Goal: Task Accomplishment & Management: Manage account settings

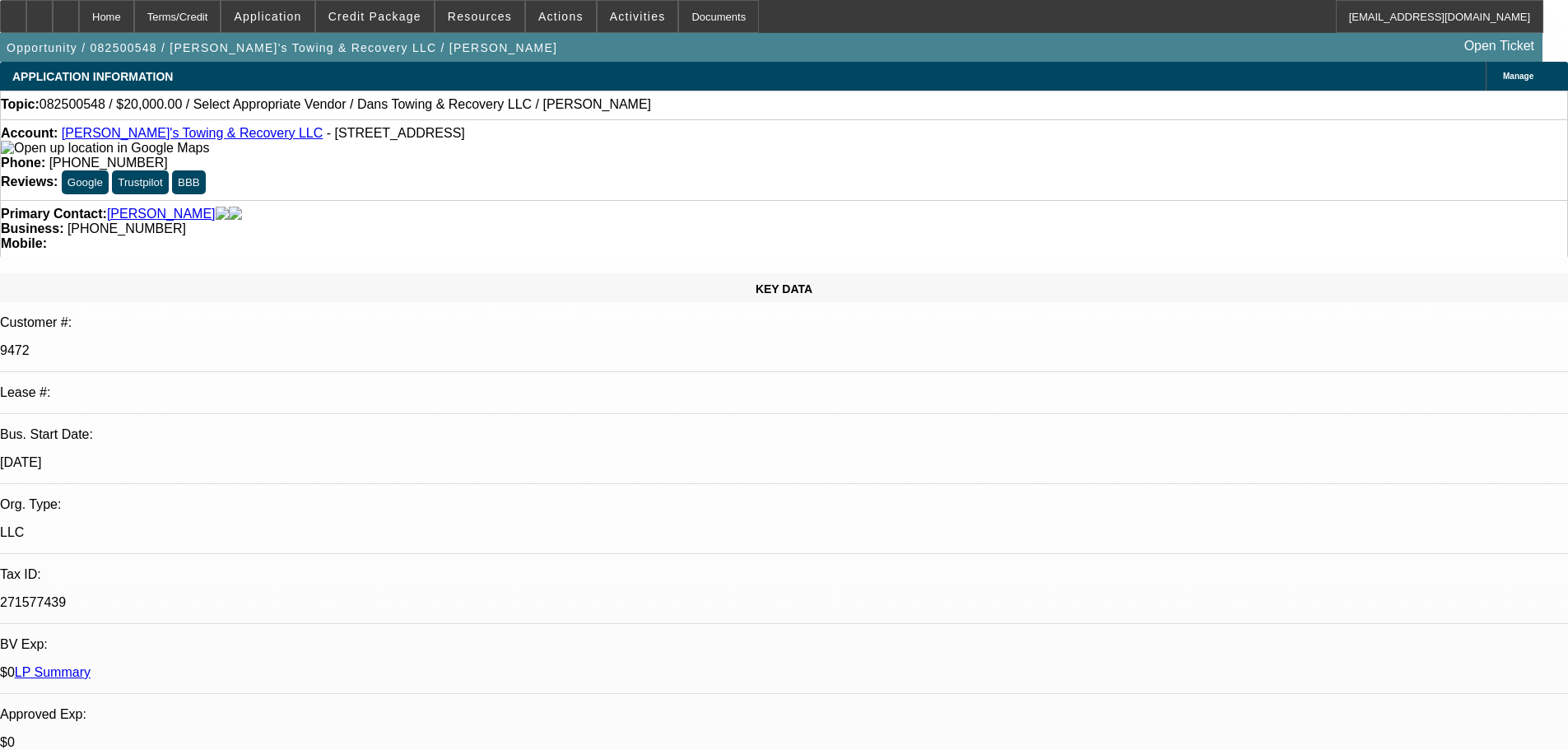
select select "0"
select select "2"
select select "0.1"
select select "4"
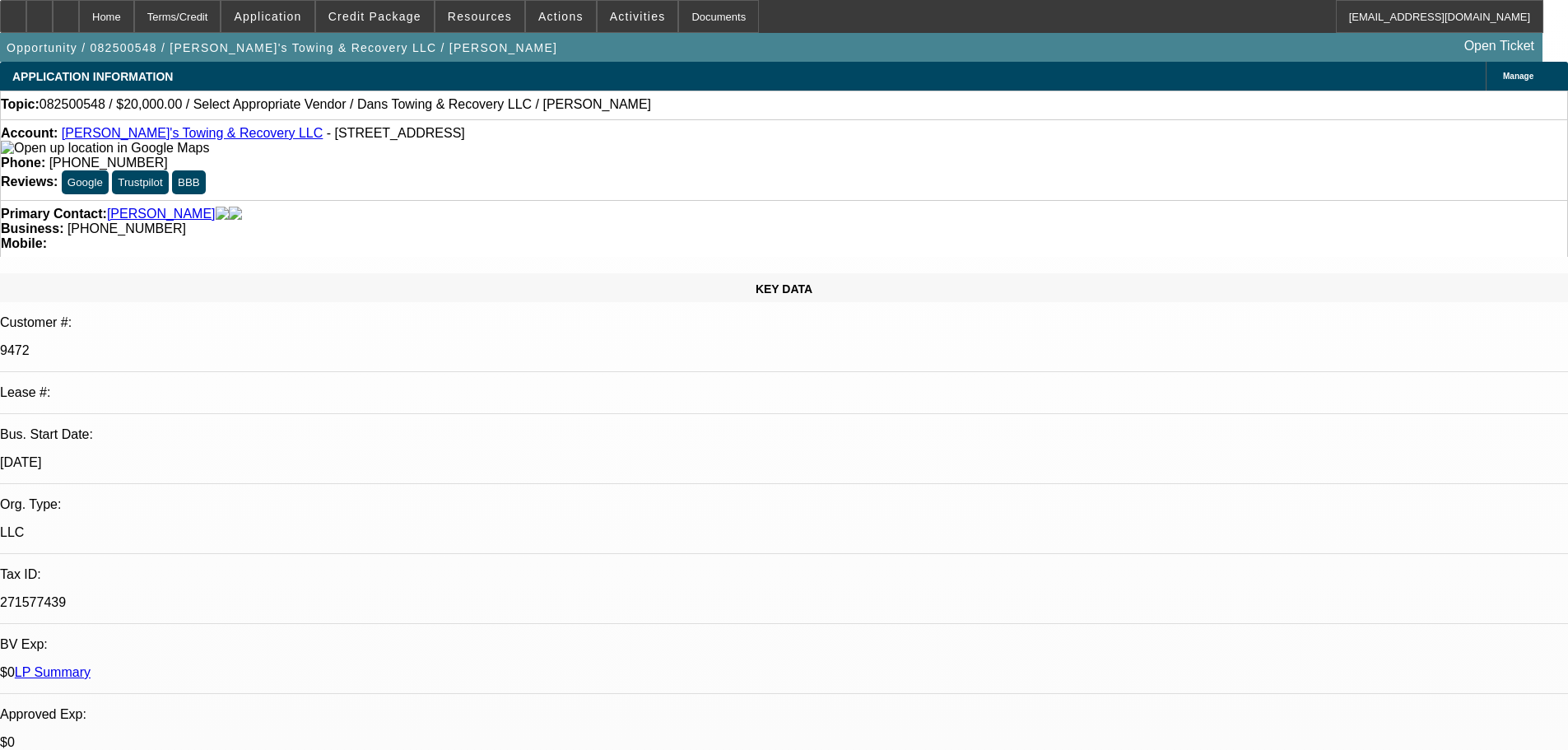
click at [149, 132] on link "[PERSON_NAME]'s Towing & Recovery LLC" at bounding box center [193, 133] width 262 height 14
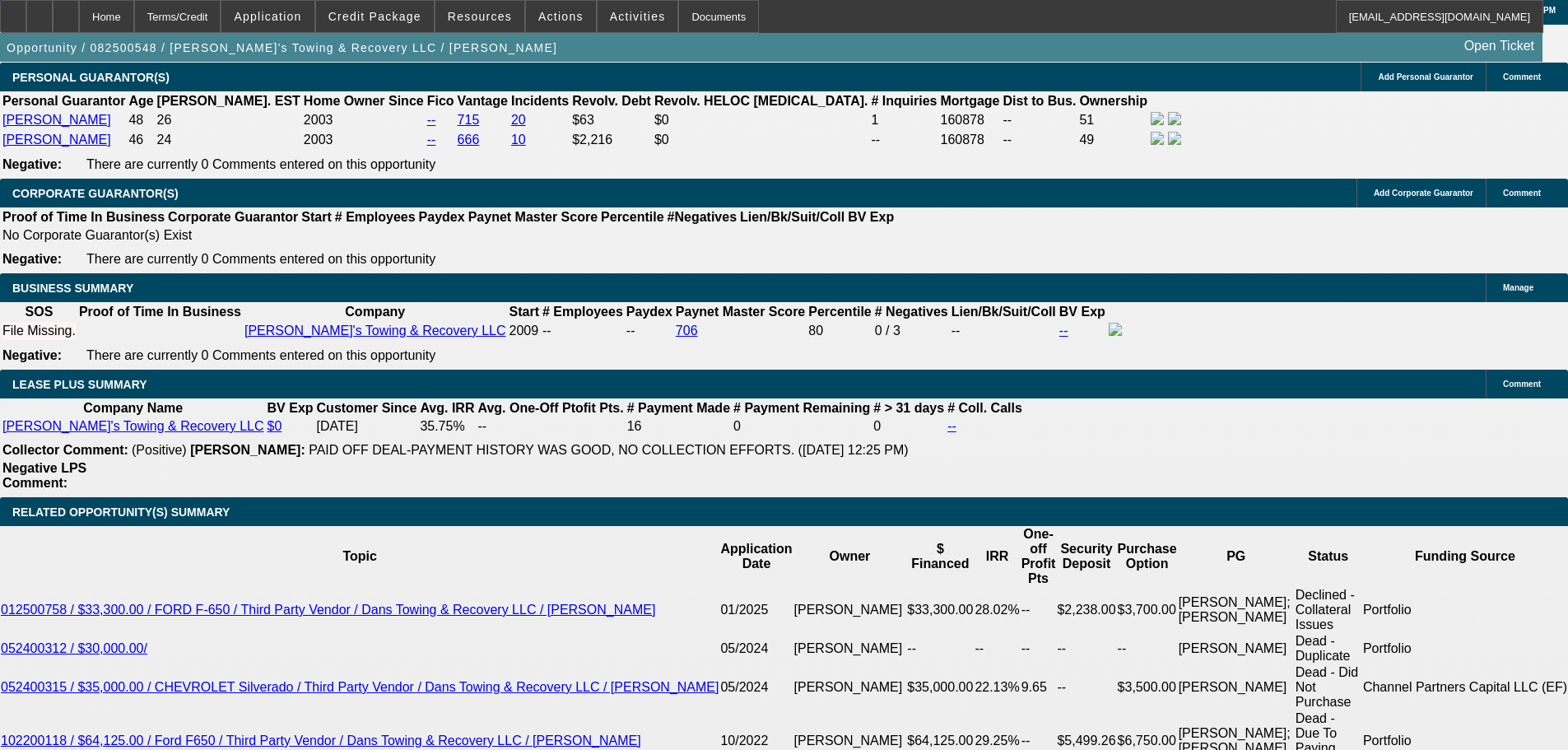
scroll to position [2553, 0]
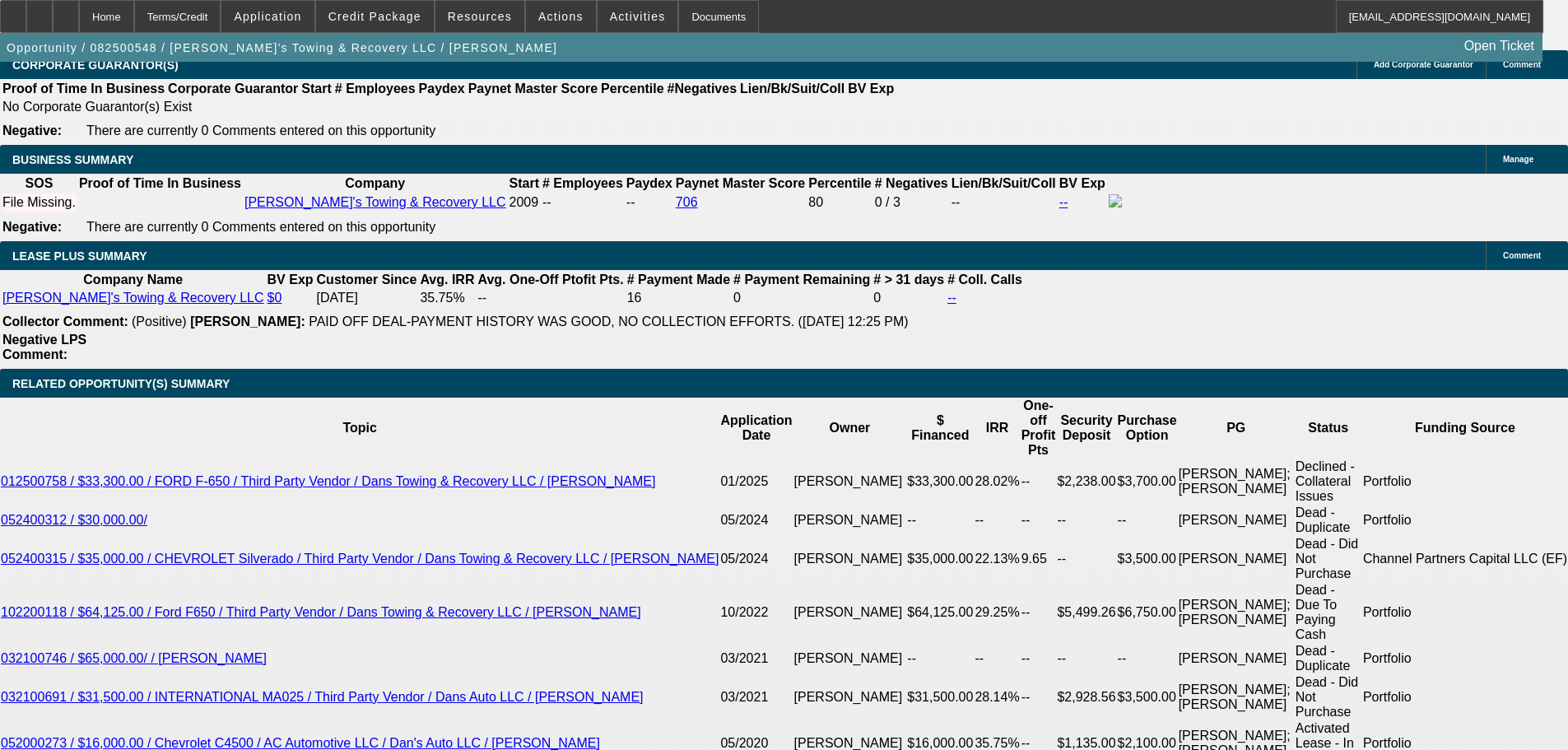
drag, startPoint x: 374, startPoint y: 233, endPoint x: 377, endPoint y: 270, distance: 37.1
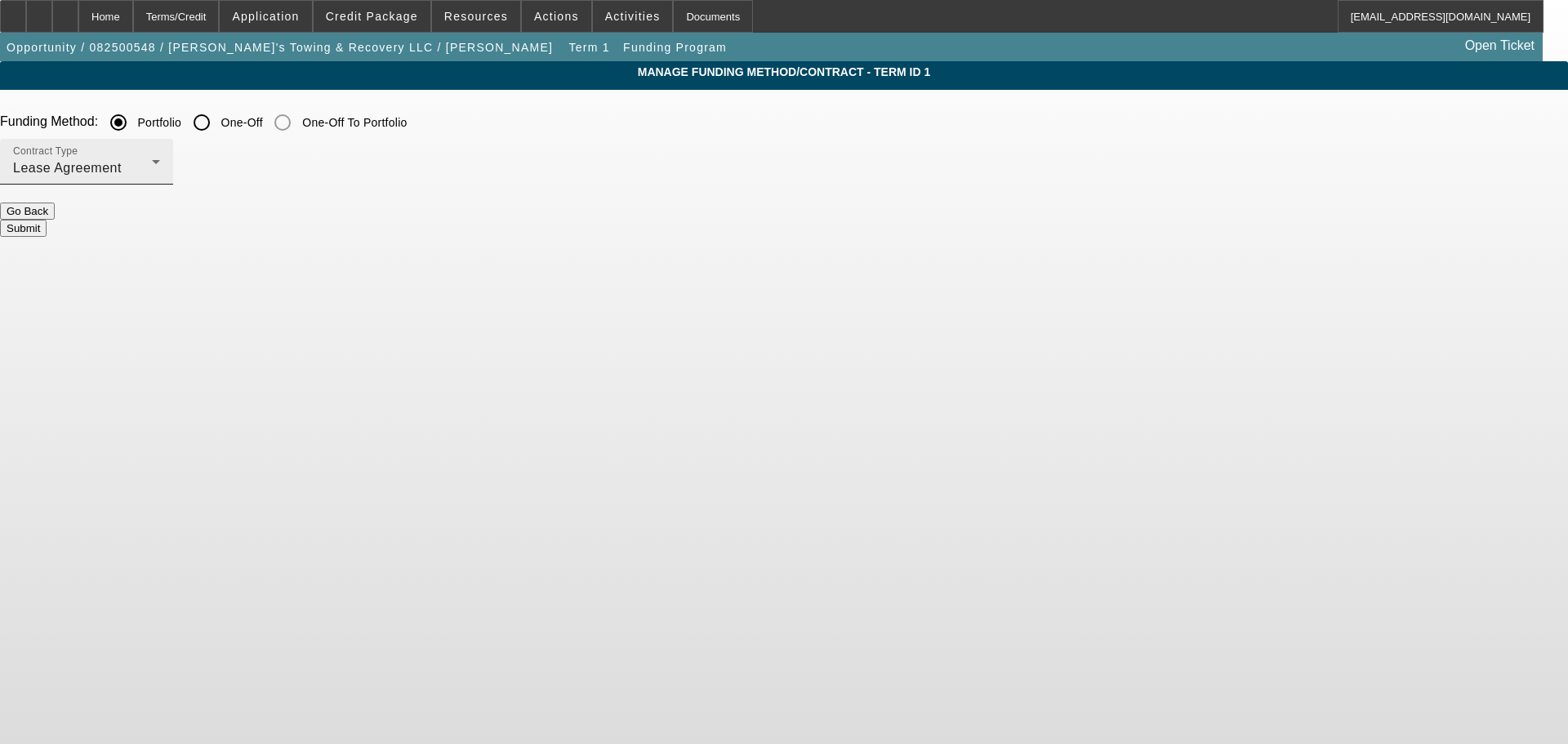
click at [152, 163] on div "Lease Agreement" at bounding box center [82, 168] width 139 height 20
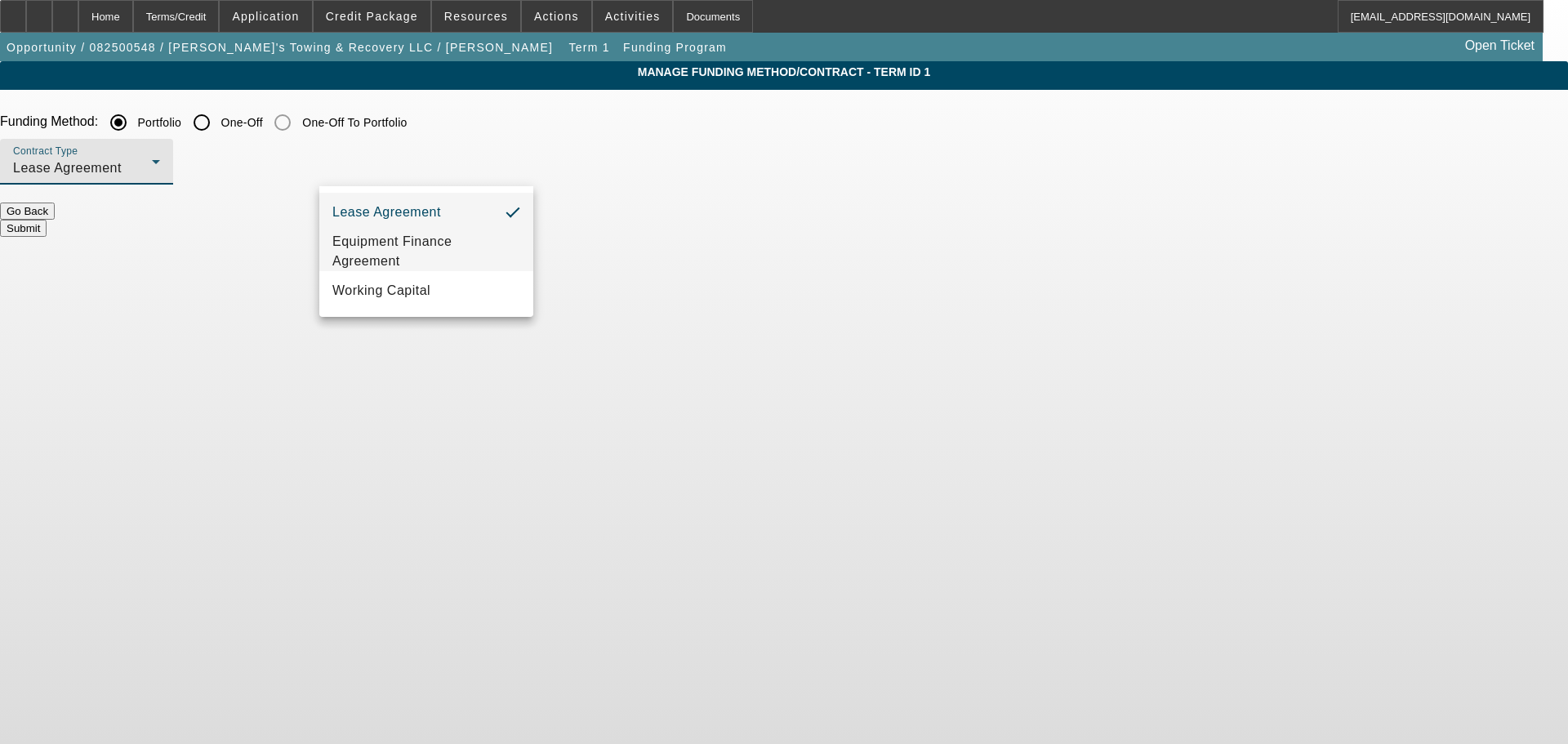
click at [431, 233] on mat-option "Equipment Finance Agreement" at bounding box center [426, 251] width 214 height 39
click at [47, 220] on button "Submit" at bounding box center [23, 228] width 47 height 17
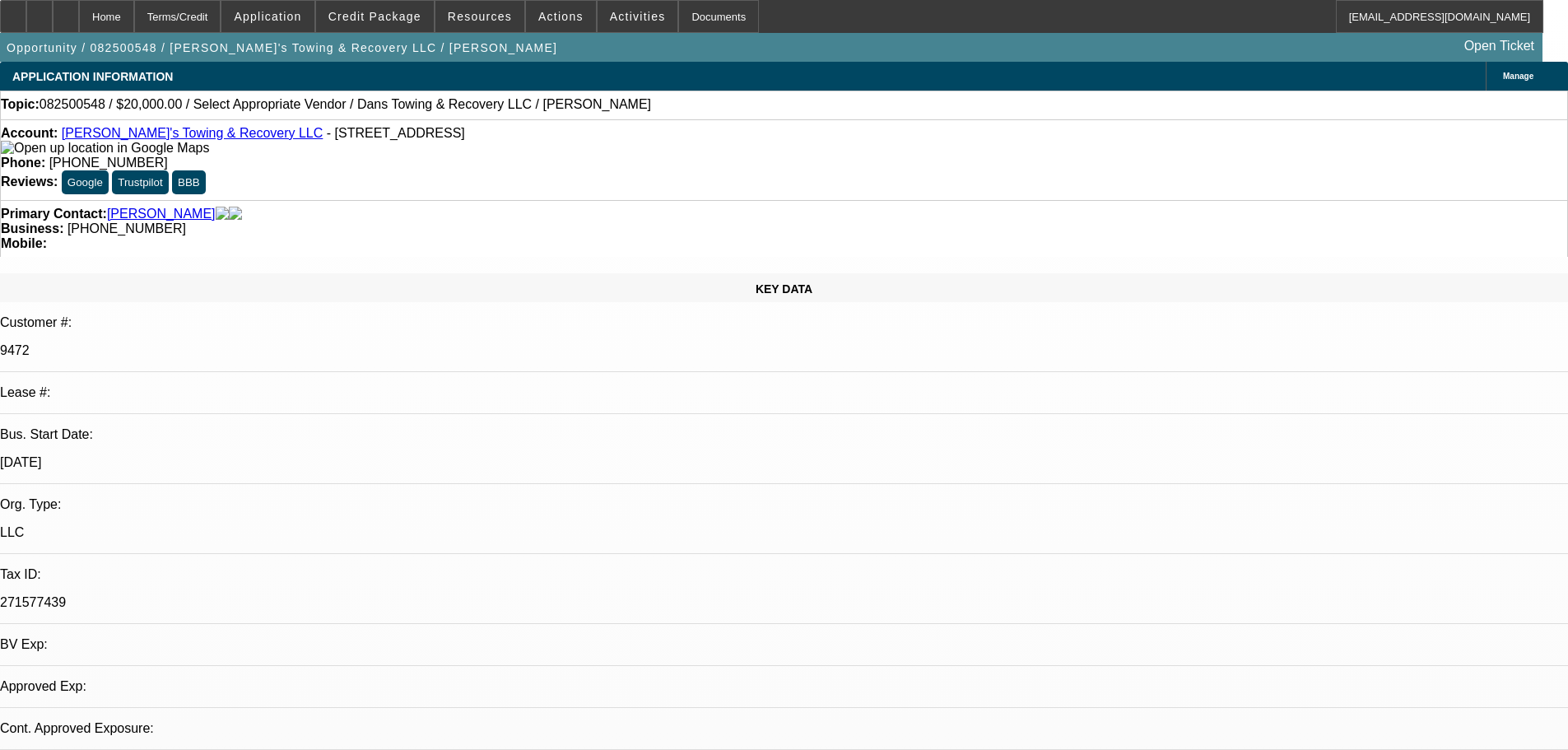
select select "0"
select select "2"
select select "0"
select select "6"
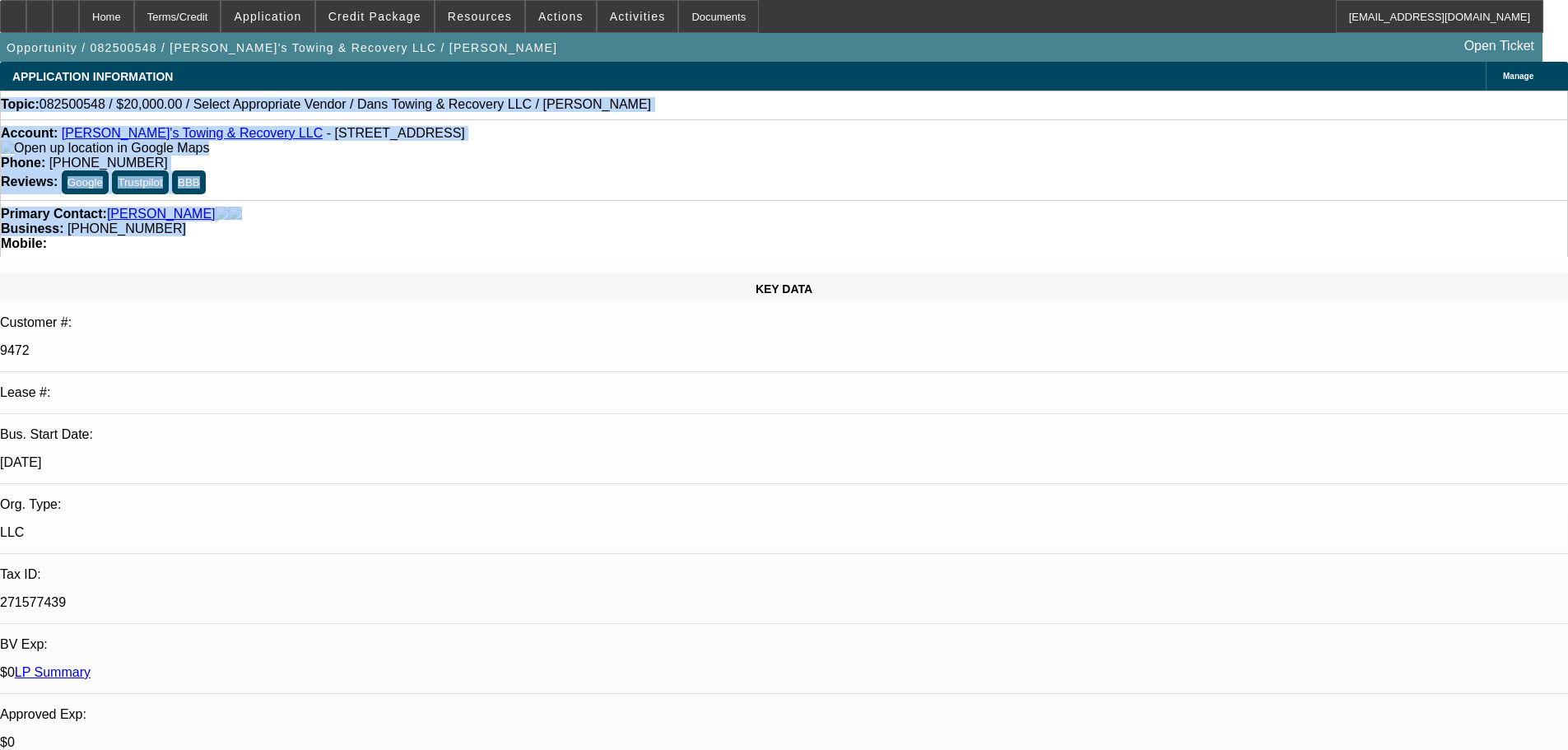
drag, startPoint x: 699, startPoint y: 193, endPoint x: 20, endPoint y: 108, distance: 684.3
click at [717, 108] on div "Topic: 082500548 / $20,000.00 / Select Appropriate Vendor / Dans Towing & Recov…" at bounding box center [784, 105] width 1566 height 15
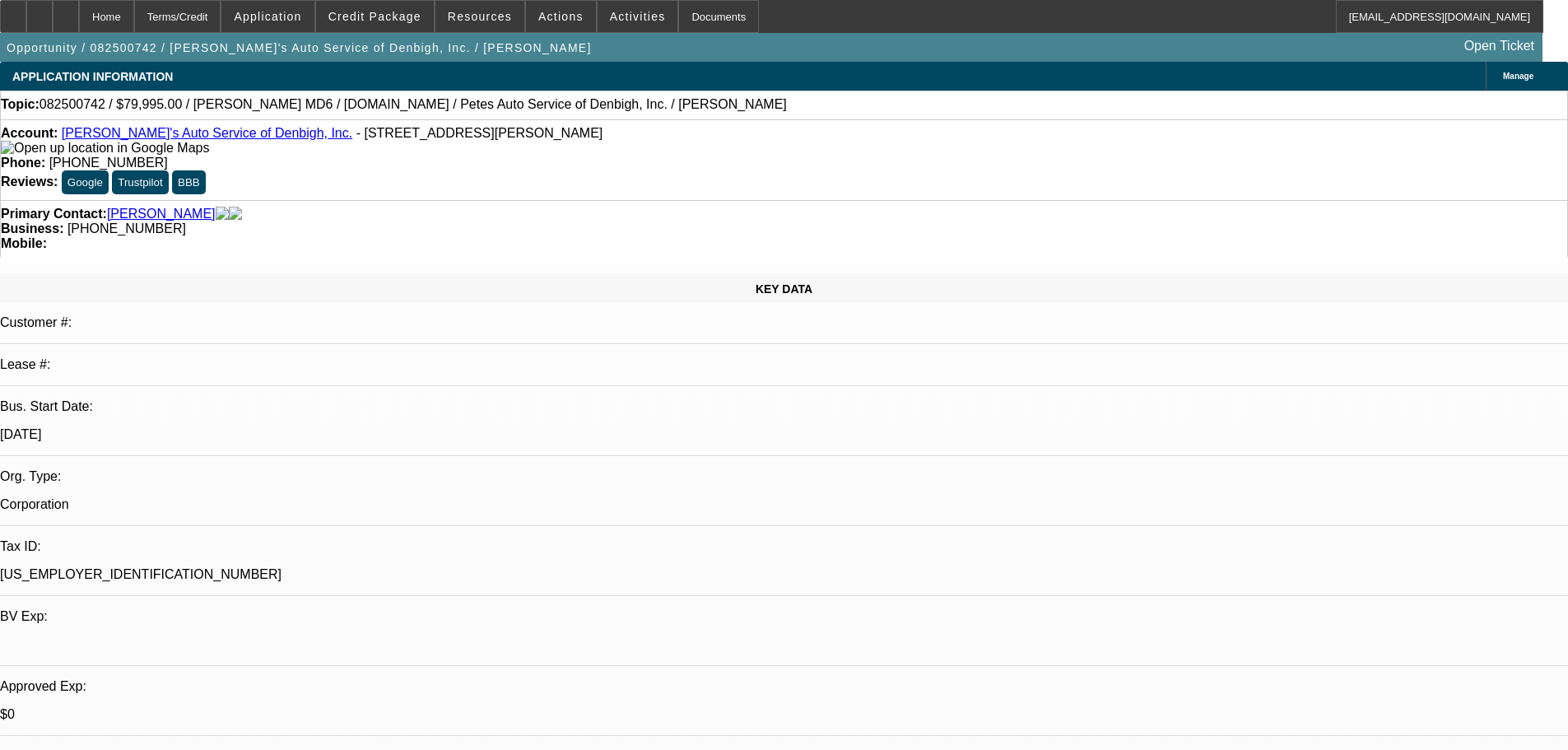
select select "0"
select select "3"
select select "0.1"
select select "4"
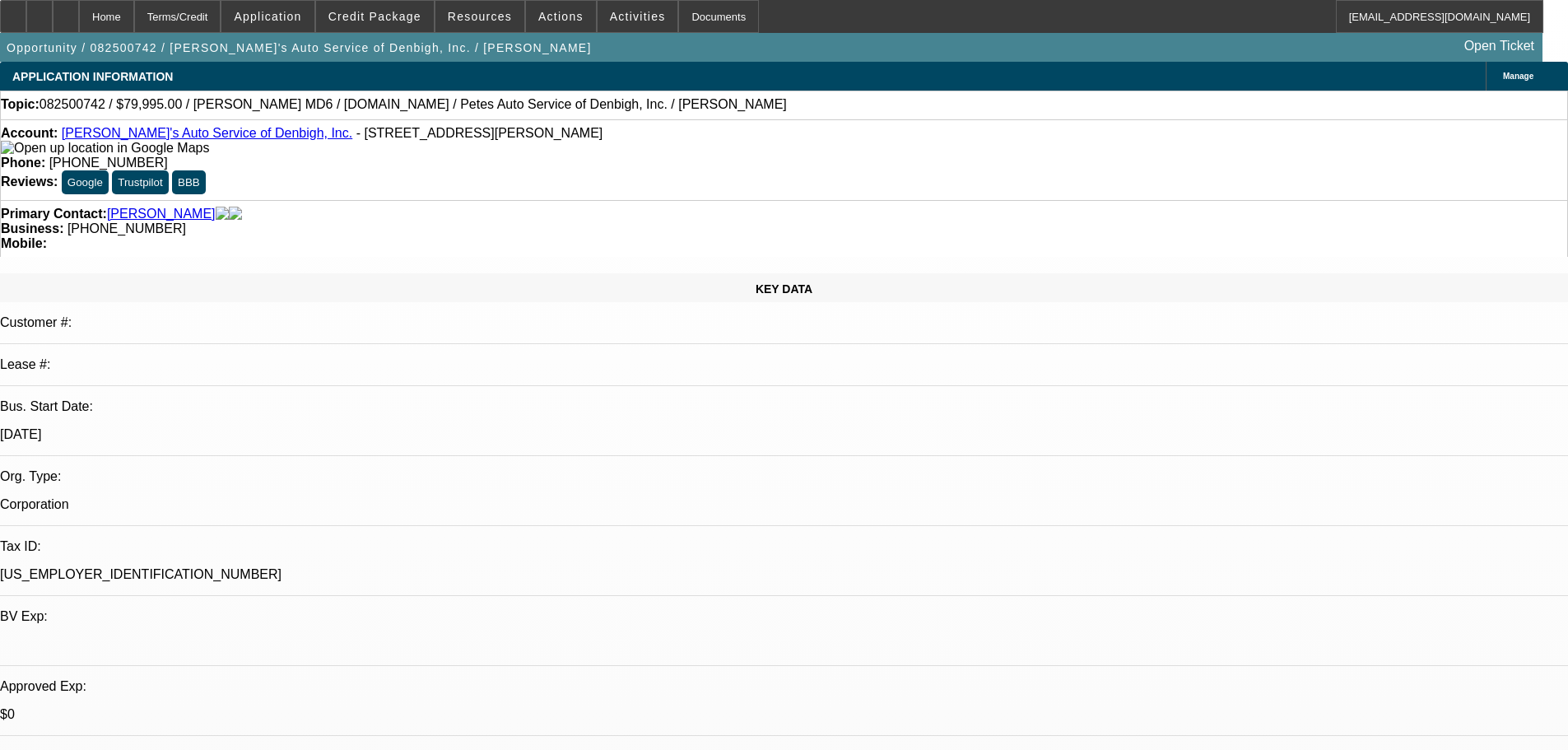
select select "0.1"
select select "0"
select select "3"
select select "0.2"
select select "17"
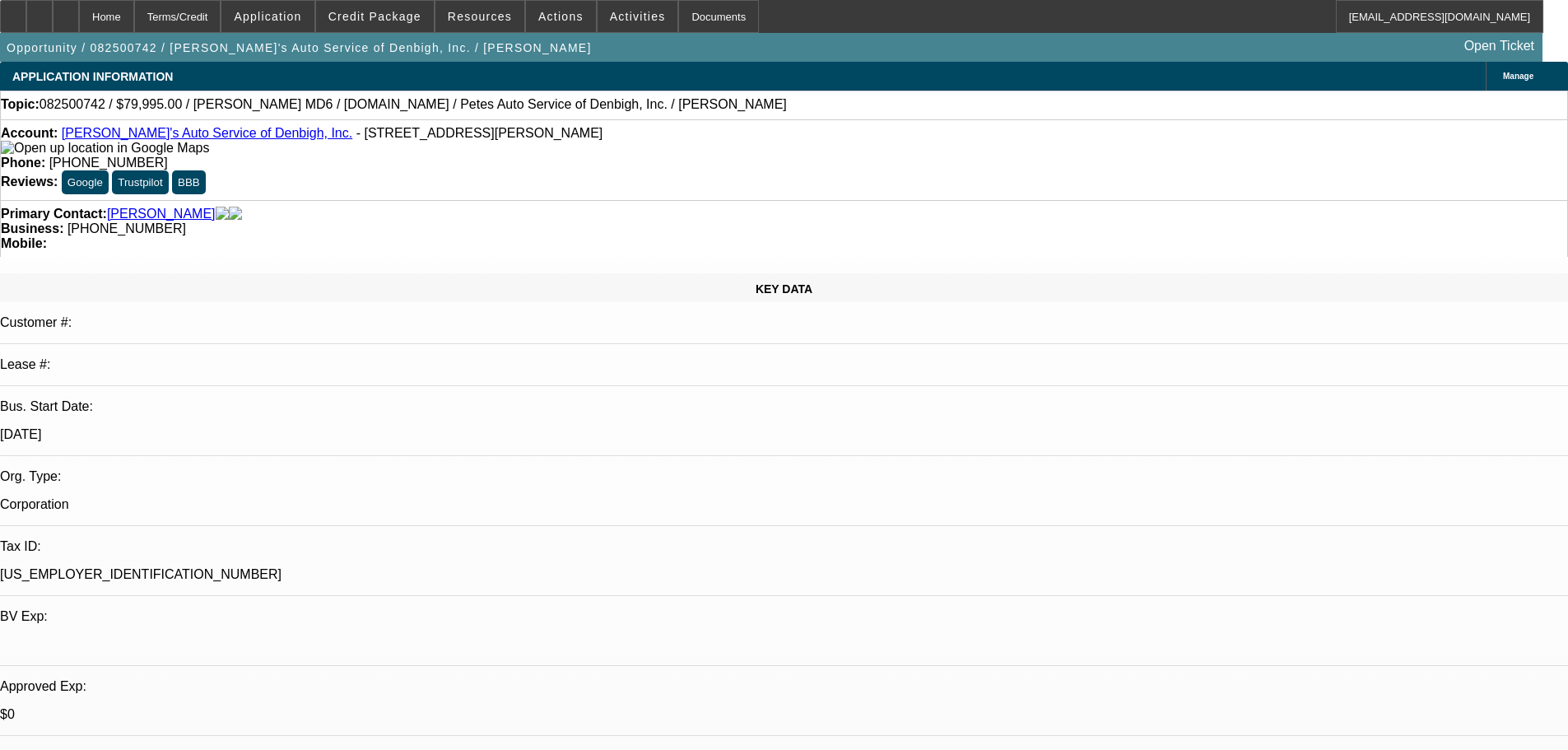
select select "0"
select select "3"
select select "0.1"
select select "4"
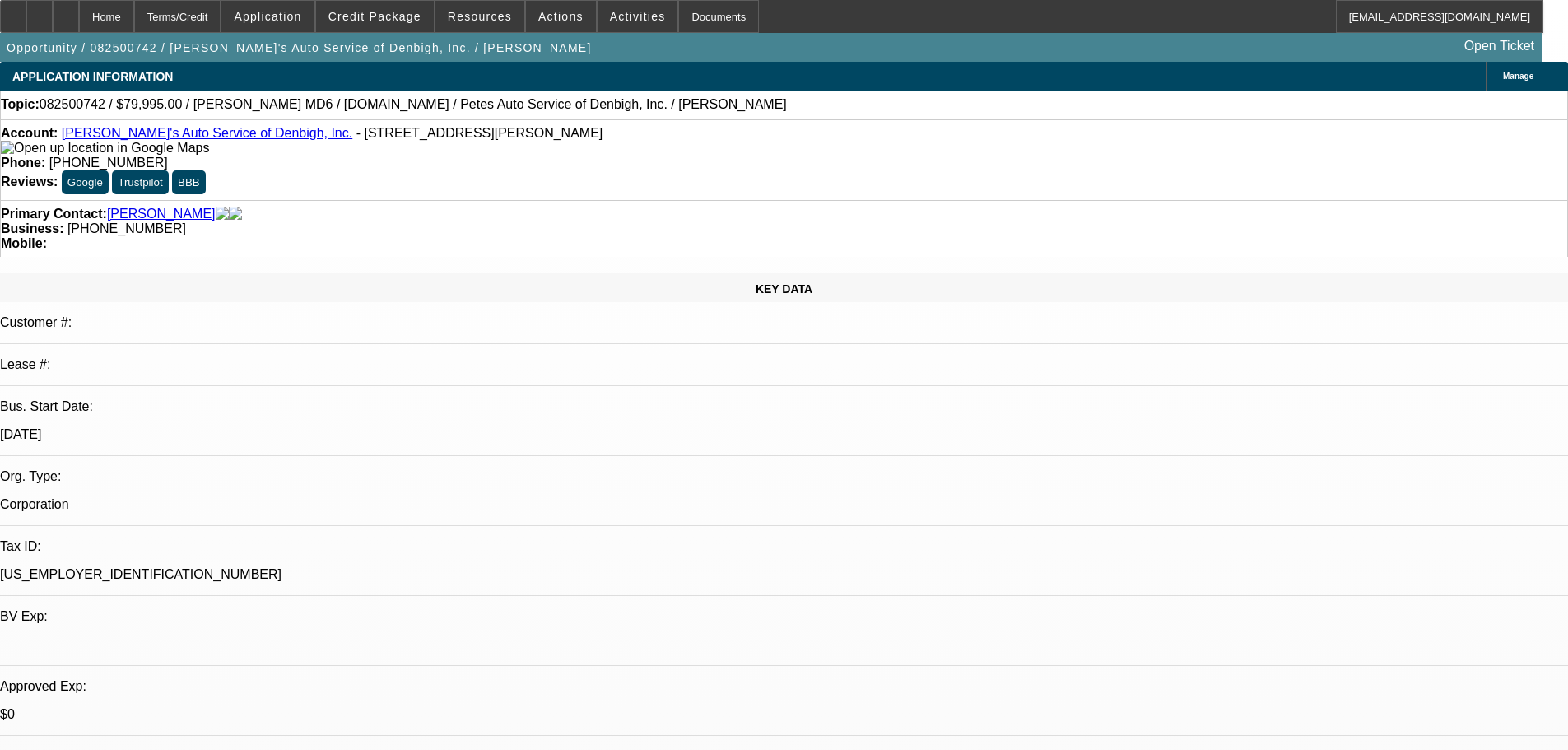
select select "0"
select select "3"
select select "0.2"
select select "17"
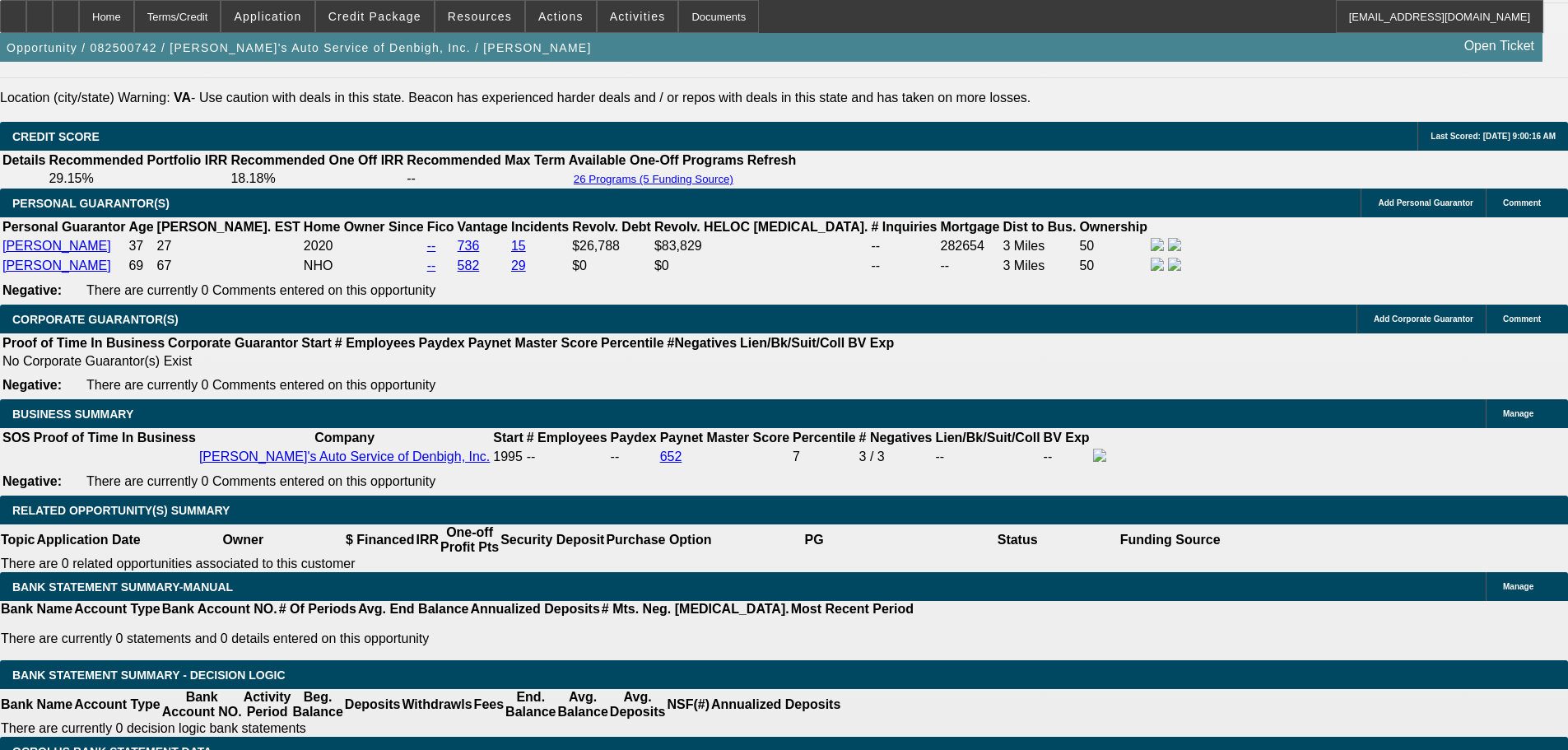
scroll to position [2389, 0]
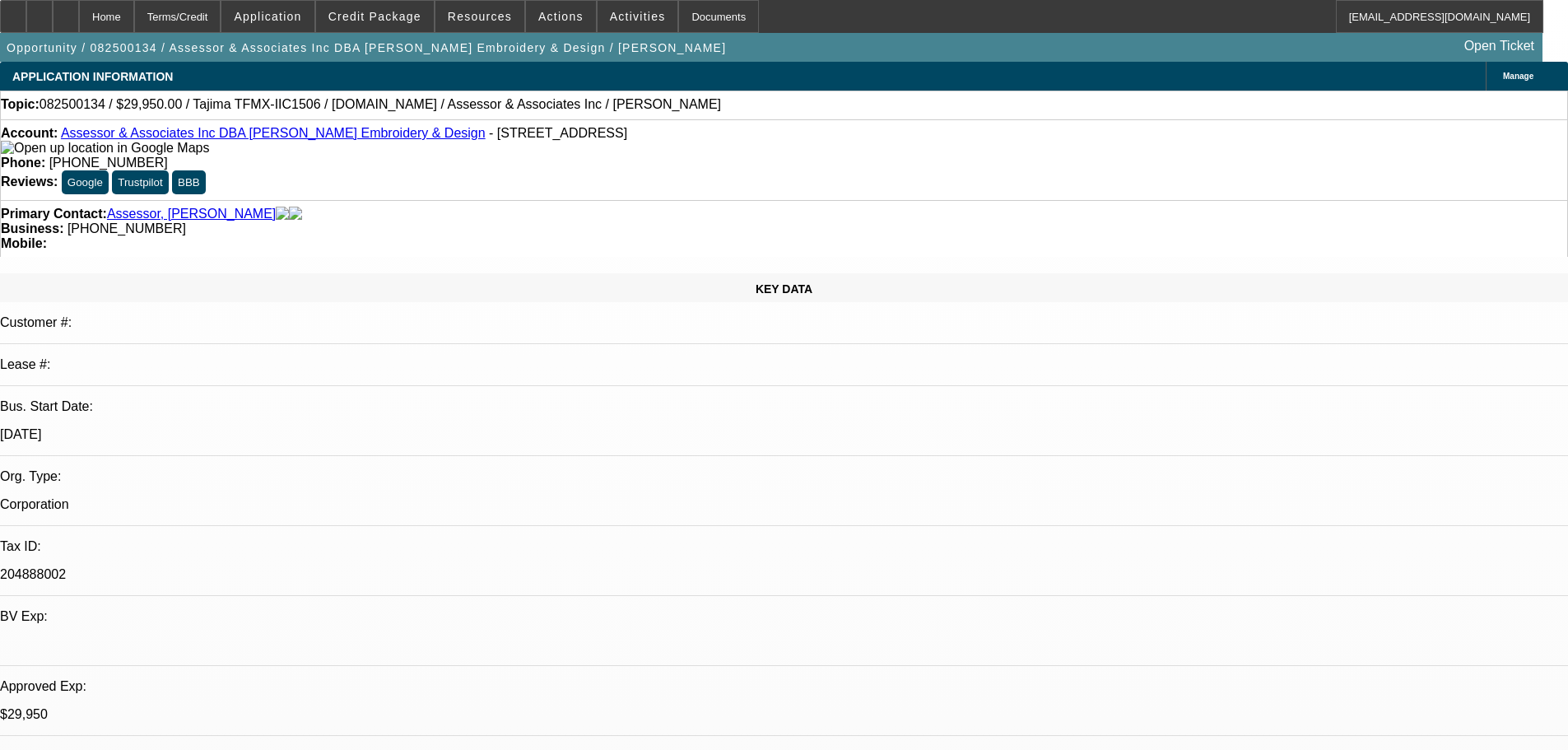
select select "0"
select select "2"
select select "0"
select select "6"
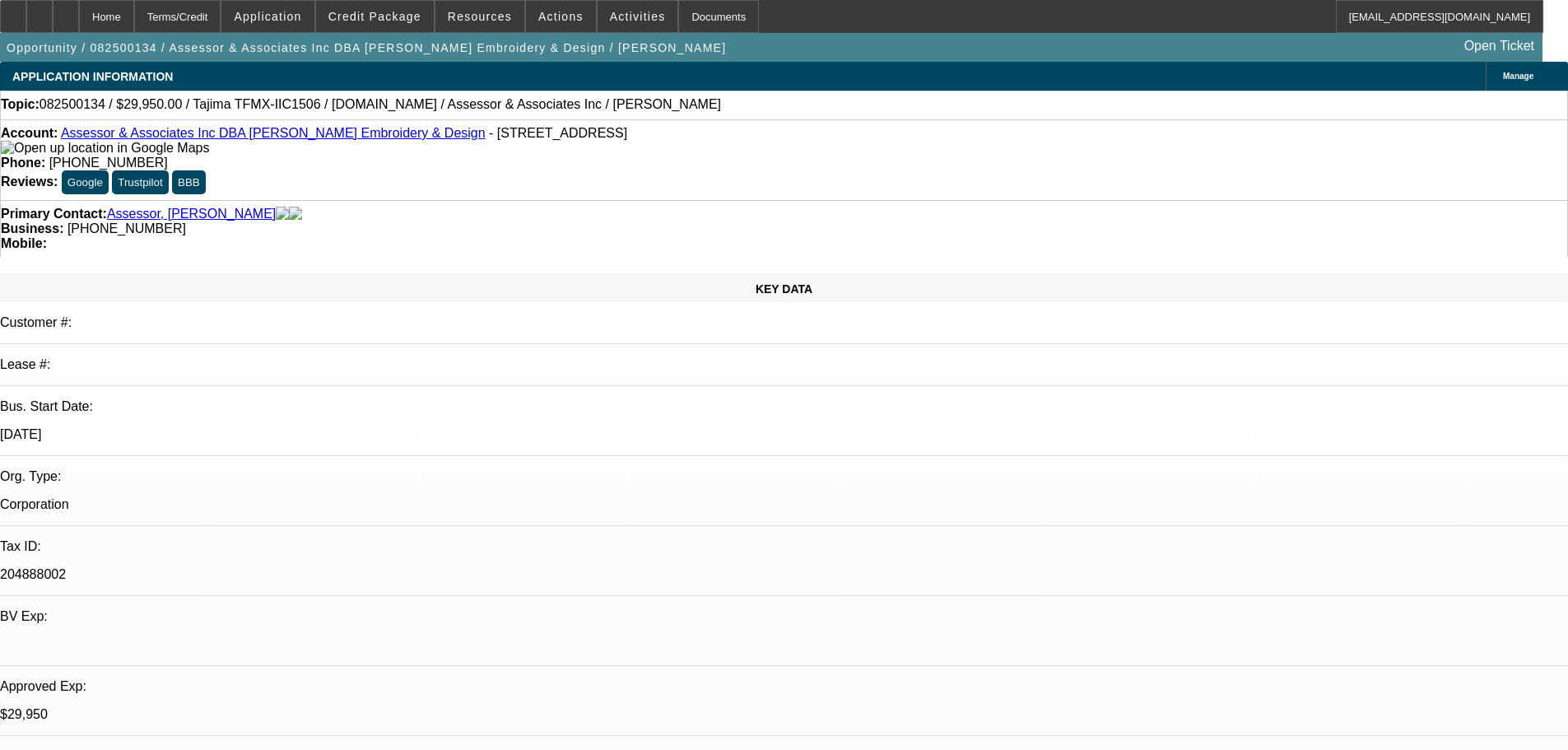
select select "0"
select select "2"
select select "0.1"
select select "4"
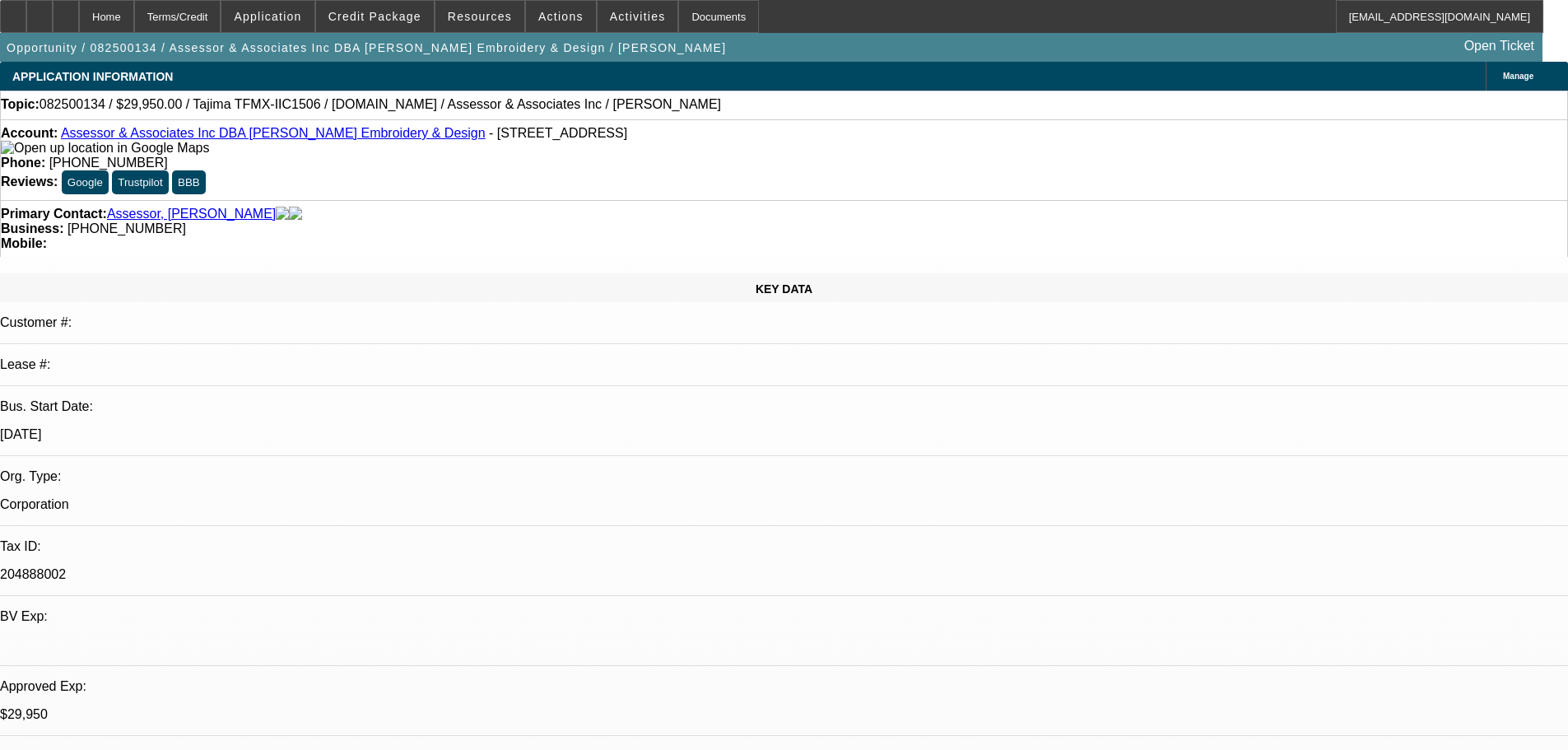
select select "0"
select select "2"
select select "0.1"
select select "4"
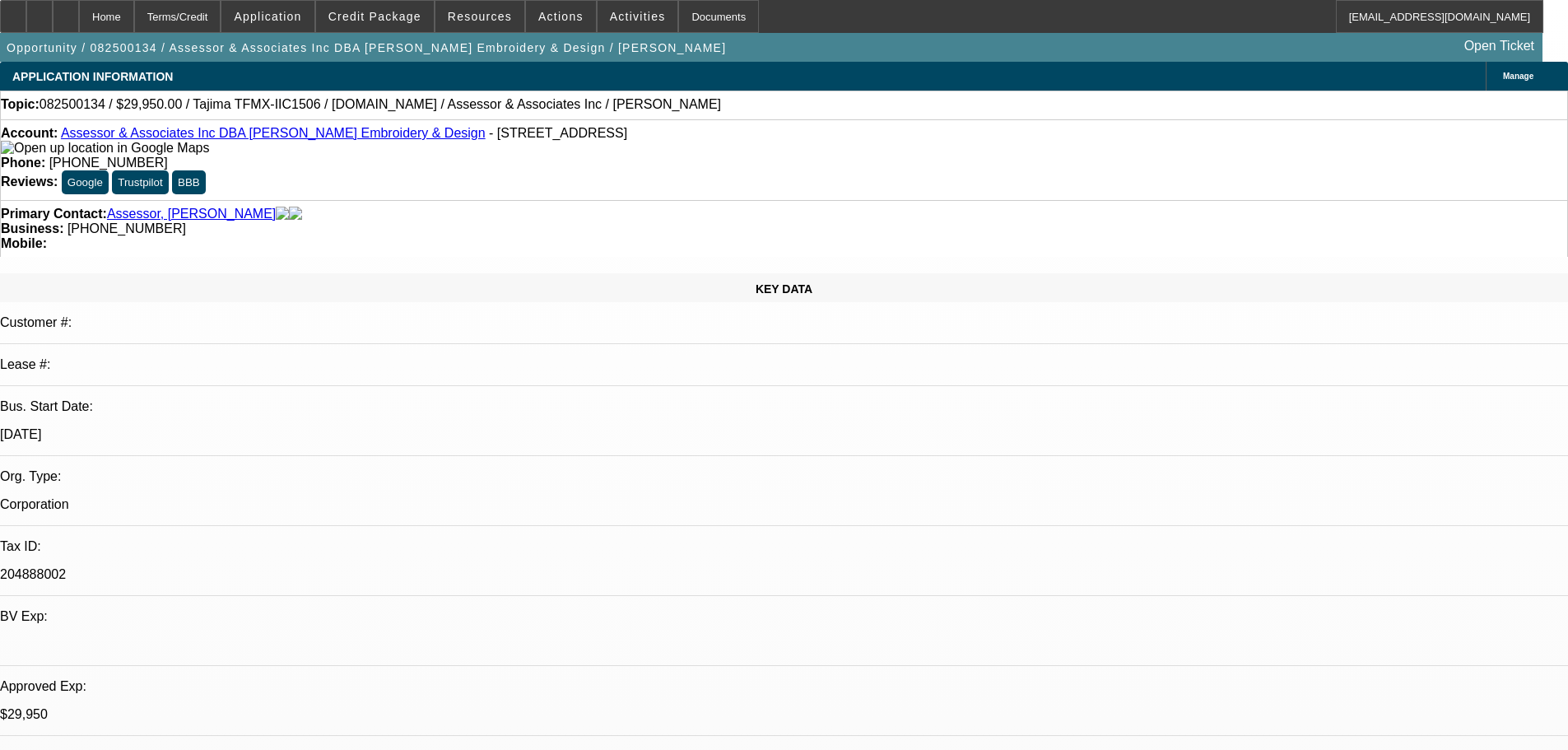
select select "0"
select select "2"
select select "0.1"
select select "4"
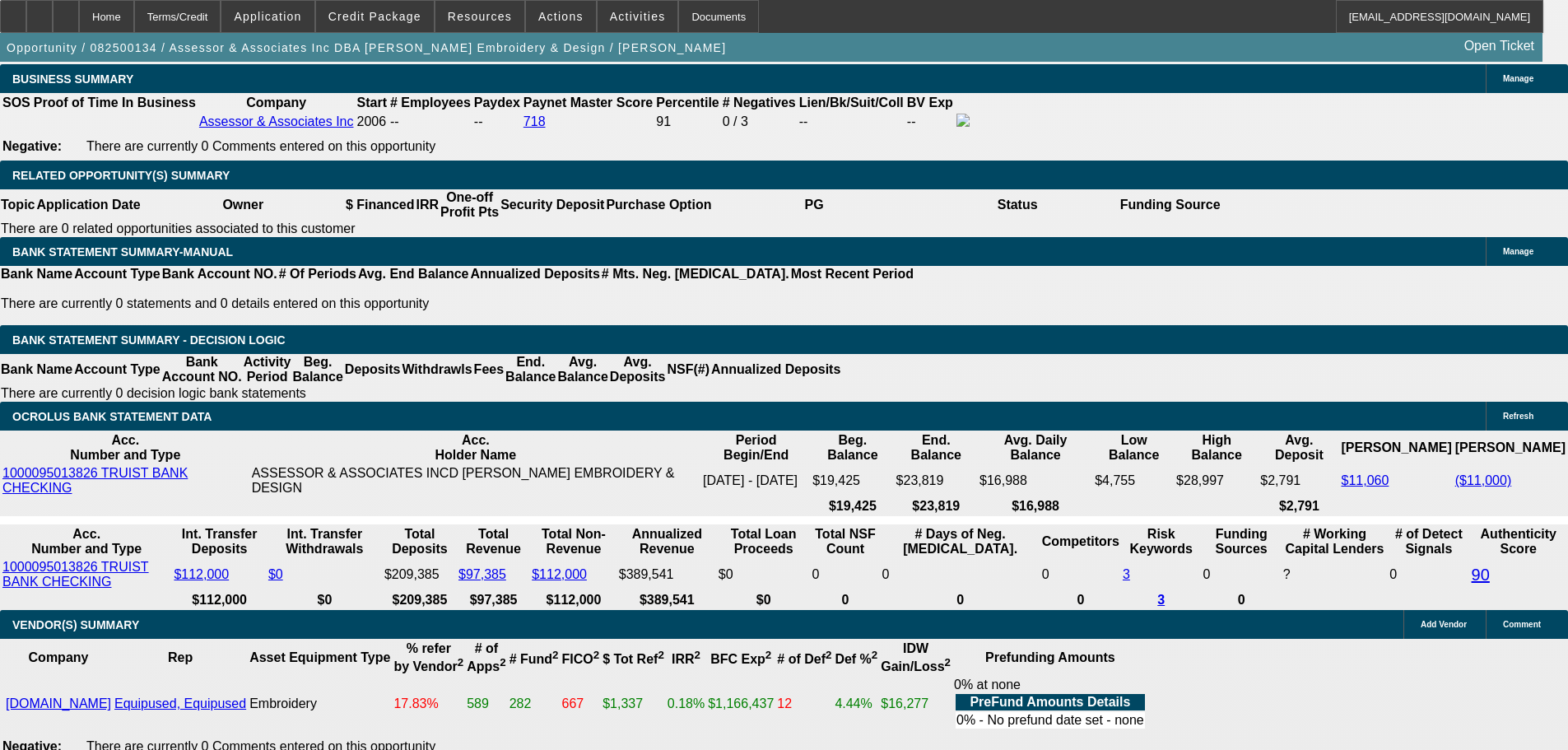
scroll to position [2718, 0]
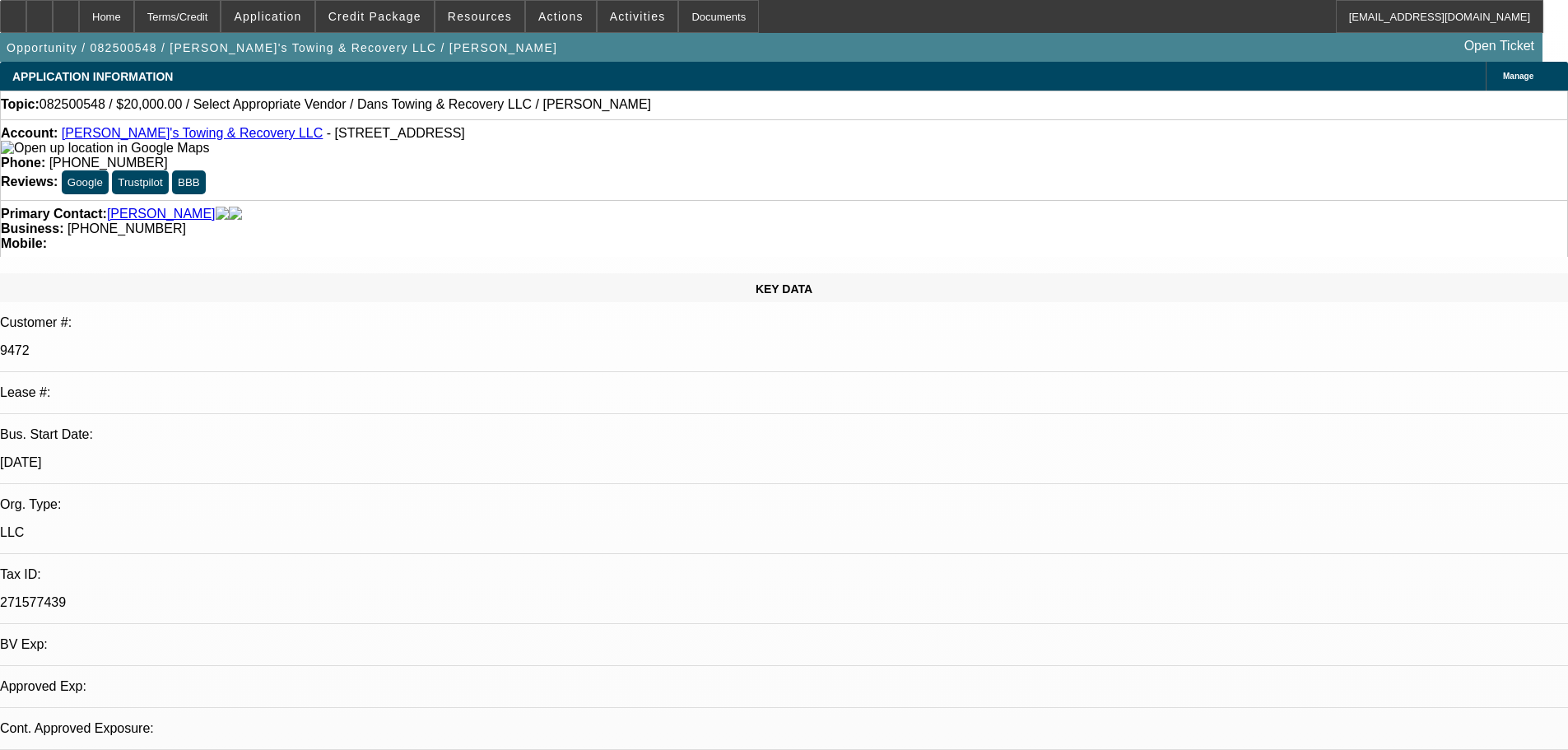
select select "0"
select select "2"
select select "0"
select select "1"
select select "2"
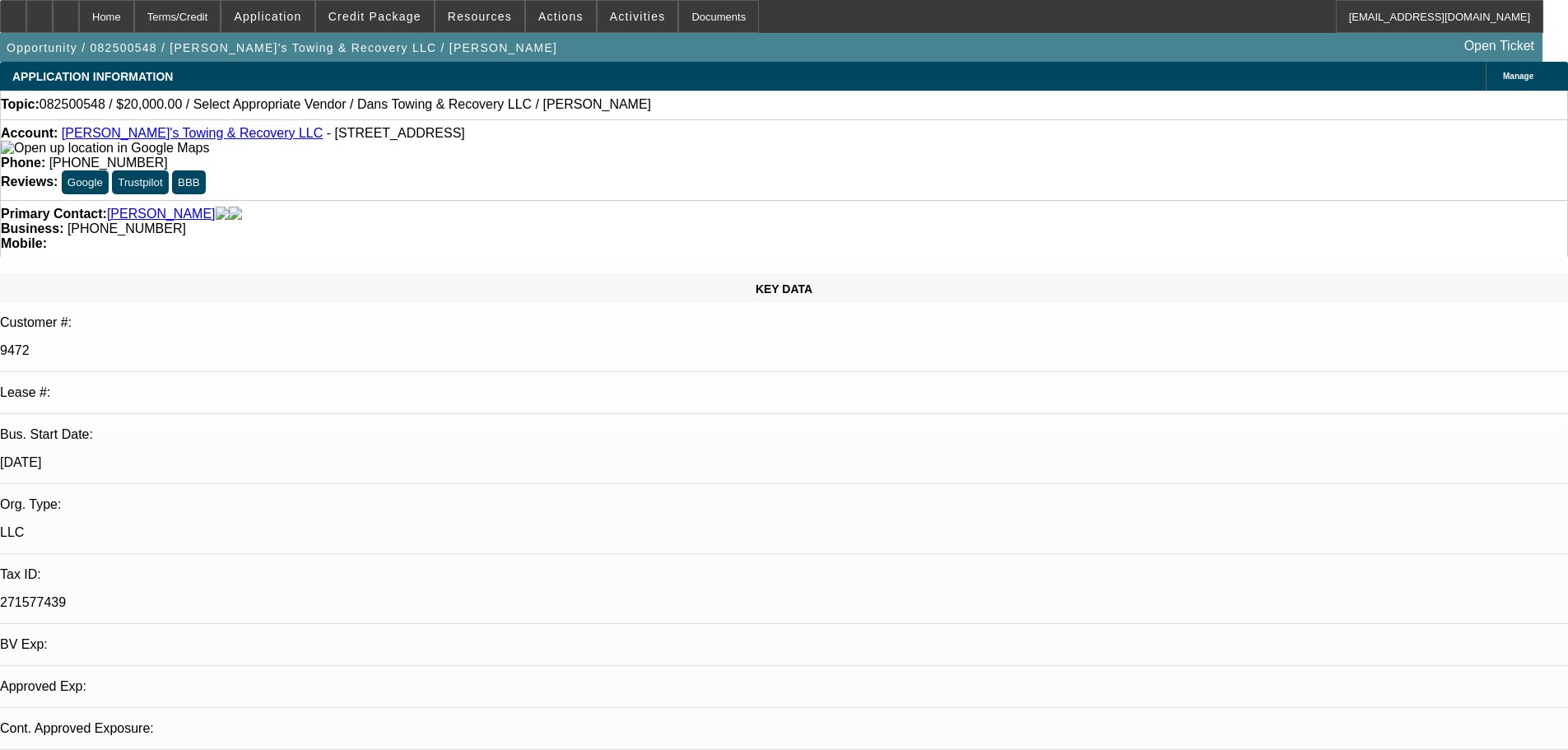
select select "6"
